Goal: Task Accomplishment & Management: Manage account settings

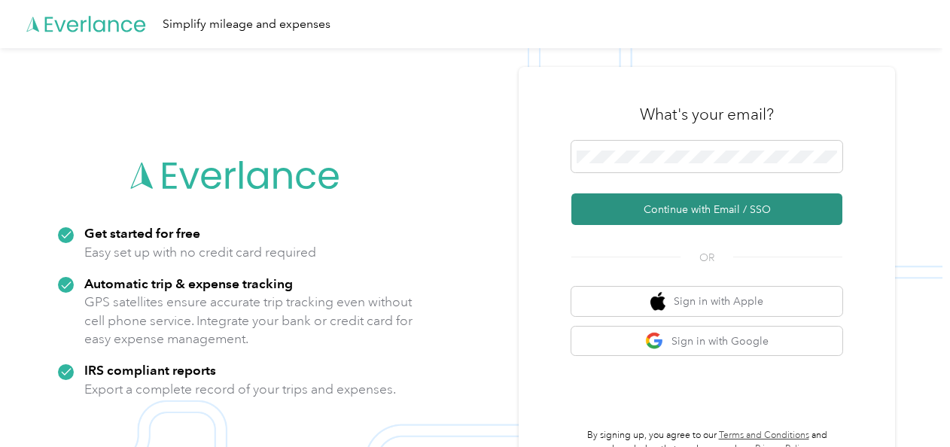
click at [646, 205] on button "Continue with Email / SSO" at bounding box center [706, 209] width 271 height 32
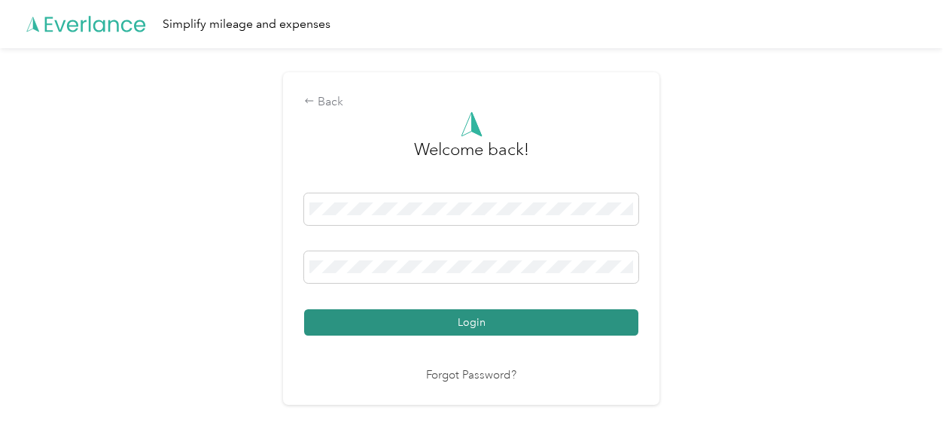
click at [472, 323] on button "Login" at bounding box center [471, 322] width 334 height 26
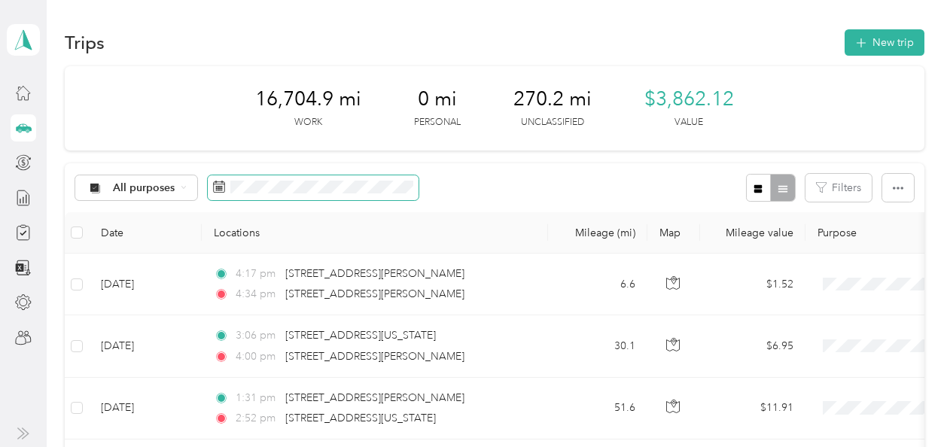
click at [220, 181] on icon at bounding box center [219, 186] width 11 height 11
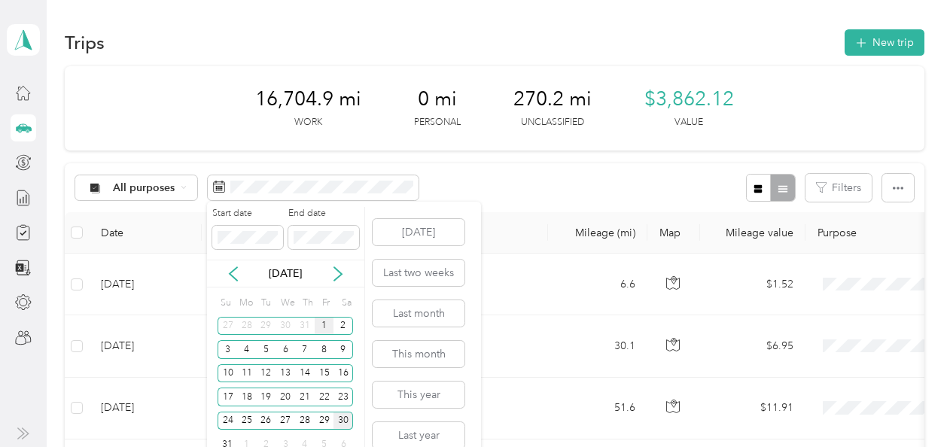
click at [325, 325] on div "1" at bounding box center [325, 326] width 20 height 19
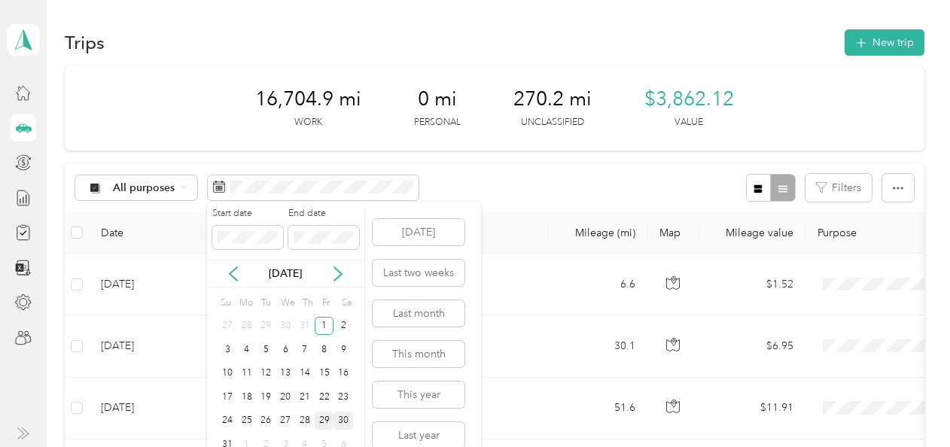
click at [324, 420] on div "29" at bounding box center [325, 421] width 20 height 19
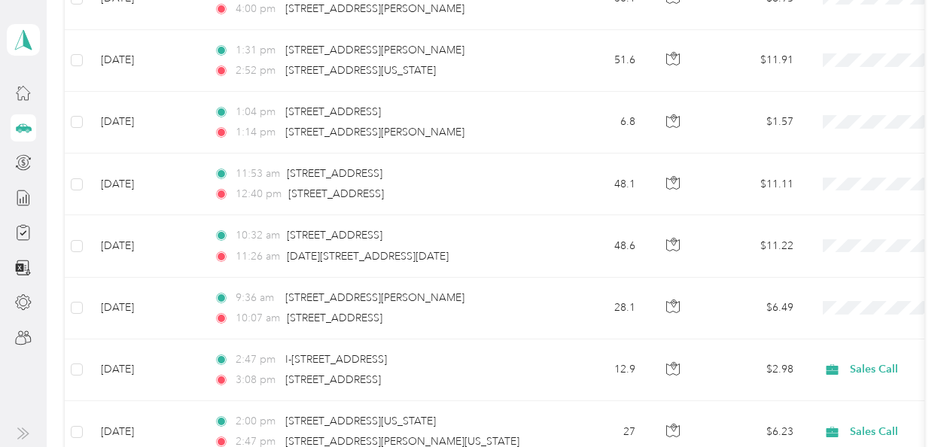
scroll to position [343, 0]
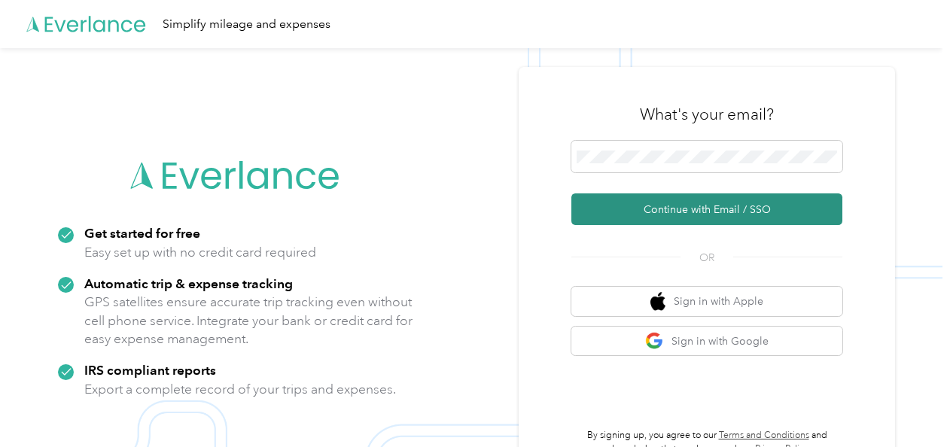
click at [635, 202] on button "Continue with Email / SSO" at bounding box center [706, 209] width 271 height 32
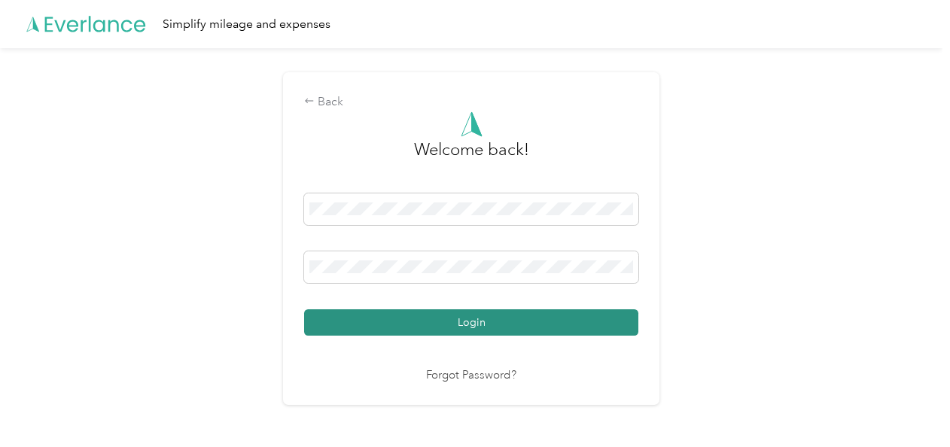
click at [457, 322] on button "Login" at bounding box center [471, 322] width 334 height 26
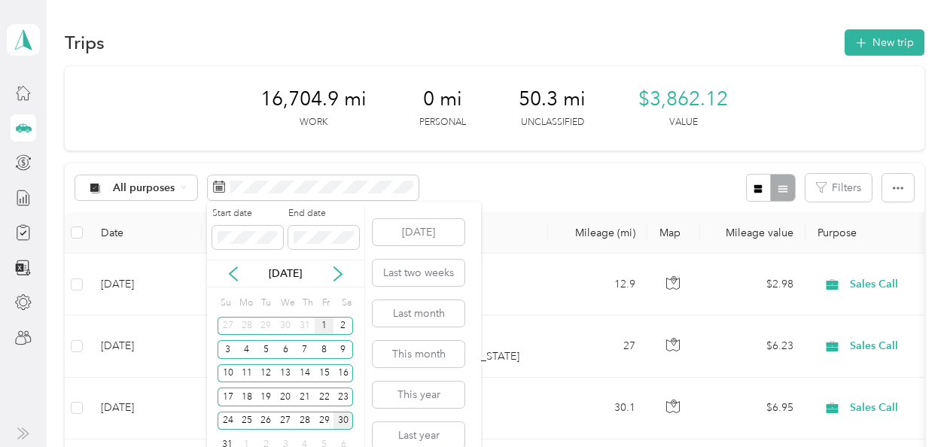
click at [322, 322] on div "1" at bounding box center [325, 326] width 20 height 19
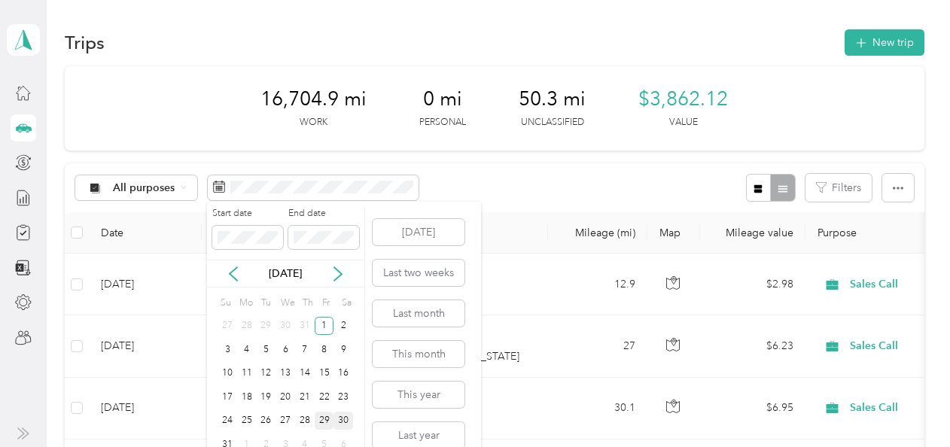
click at [326, 422] on div "29" at bounding box center [325, 421] width 20 height 19
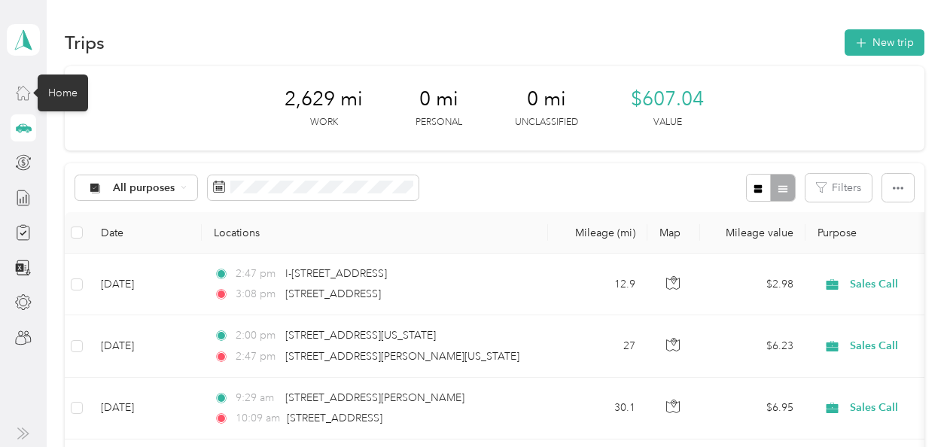
click at [28, 90] on icon at bounding box center [24, 94] width 14 height 14
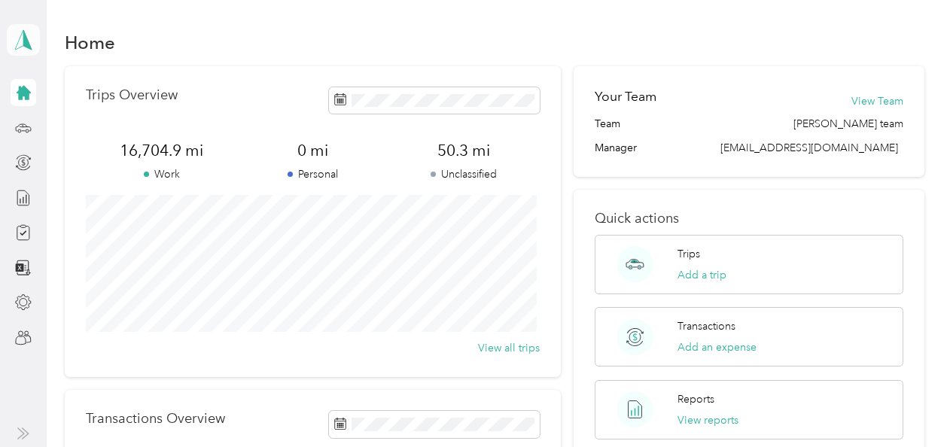
click at [27, 50] on span at bounding box center [23, 40] width 33 height 32
click at [70, 120] on div "Team dashboard" at bounding box center [60, 119] width 81 height 16
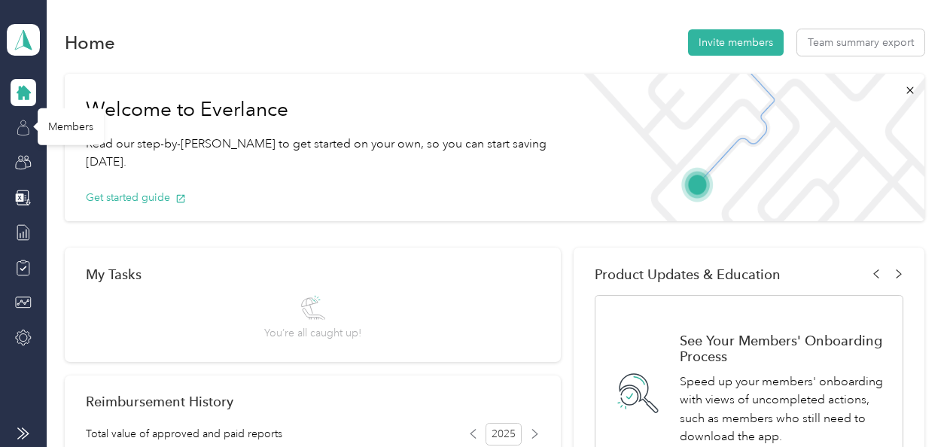
click at [26, 123] on icon at bounding box center [23, 128] width 17 height 17
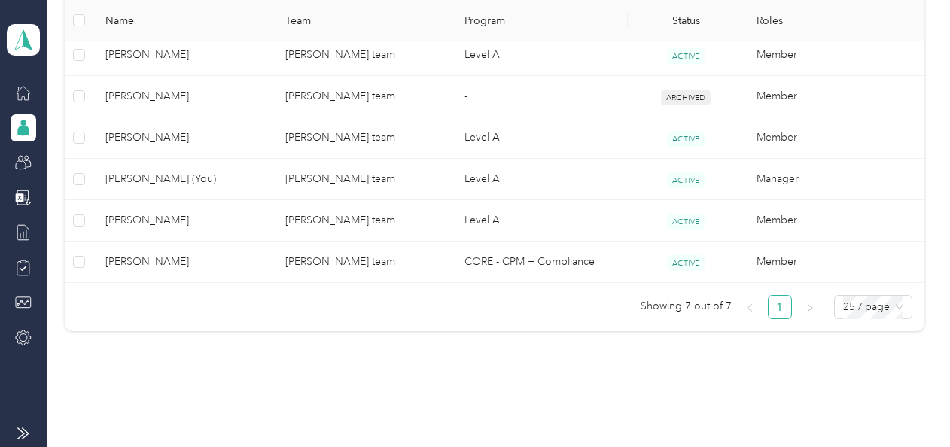
scroll to position [454, 0]
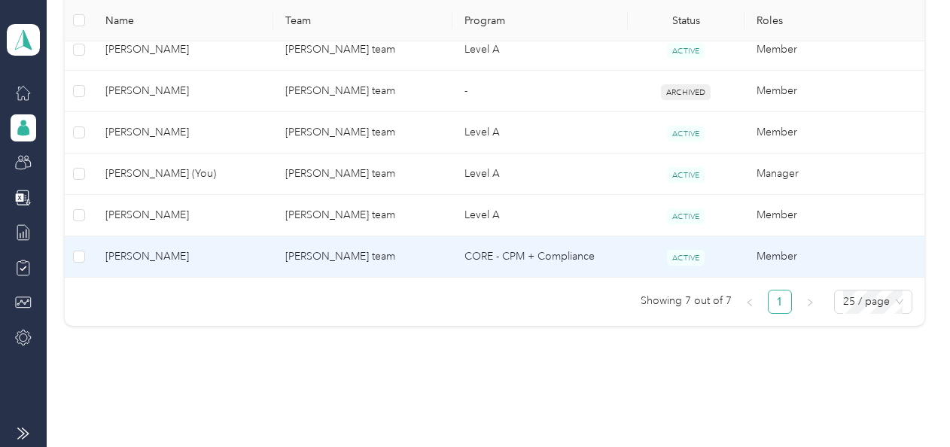
click at [229, 253] on span "[PERSON_NAME]" at bounding box center [182, 256] width 155 height 17
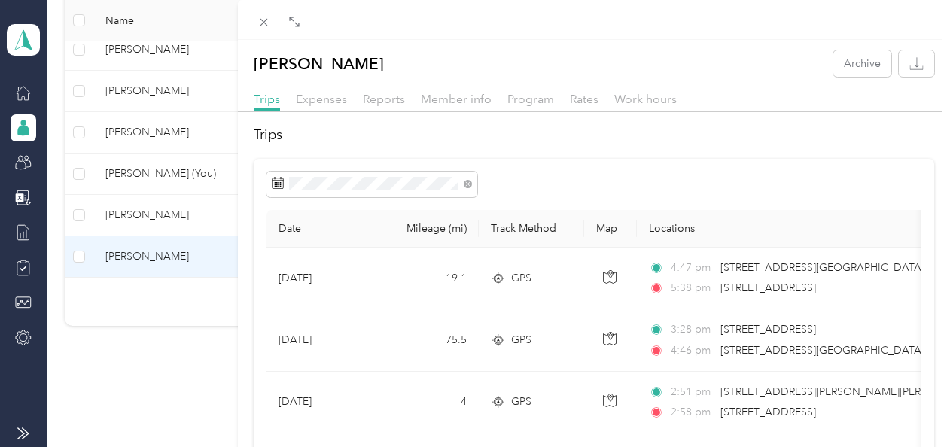
click at [15, 33] on div "[PERSON_NAME] Archive Trips Expenses Reports Member info Program Rates Work hou…" at bounding box center [475, 223] width 950 height 447
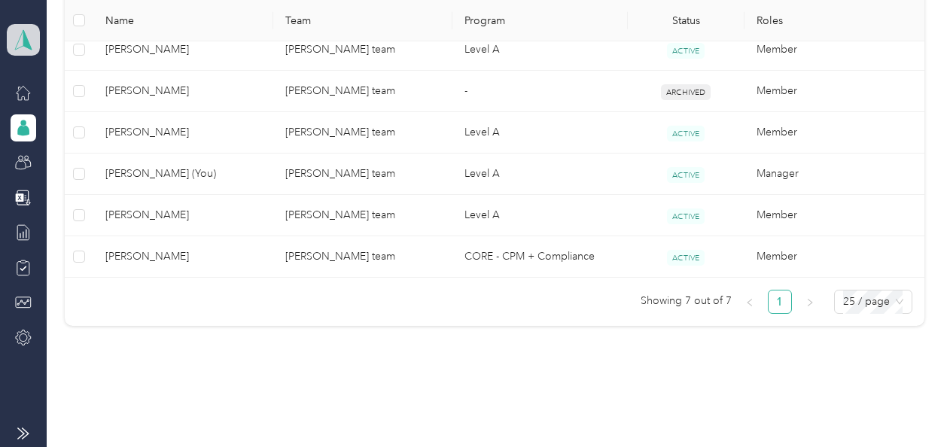
click at [19, 47] on icon at bounding box center [23, 39] width 23 height 21
click at [48, 184] on div "Log out" at bounding box center [49, 189] width 58 height 16
